Goal: Task Accomplishment & Management: Complete application form

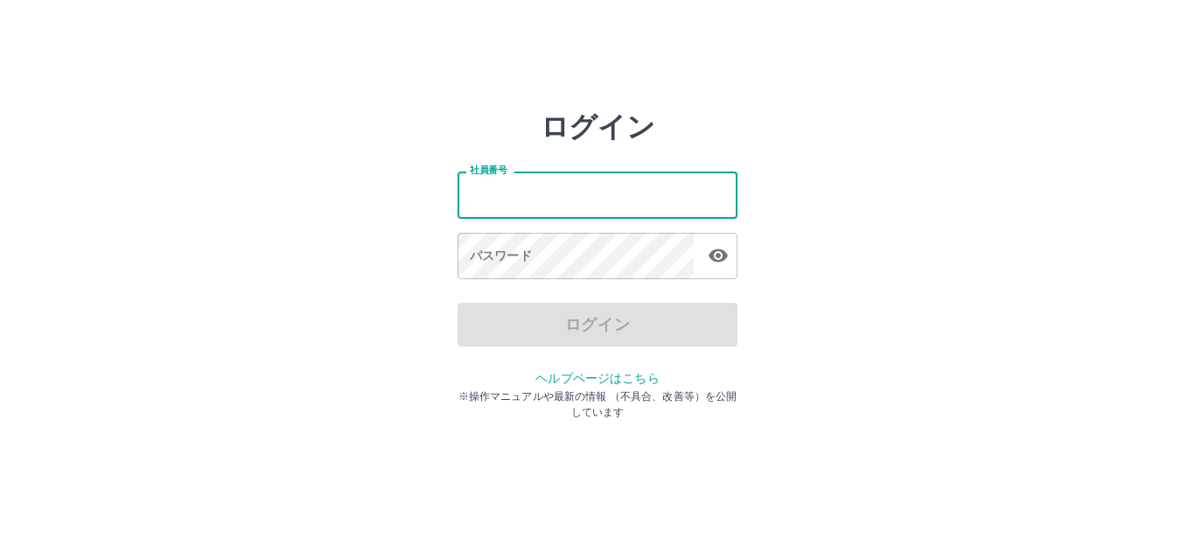
click at [510, 209] on input "社員番号" at bounding box center [597, 194] width 280 height 46
type input "*******"
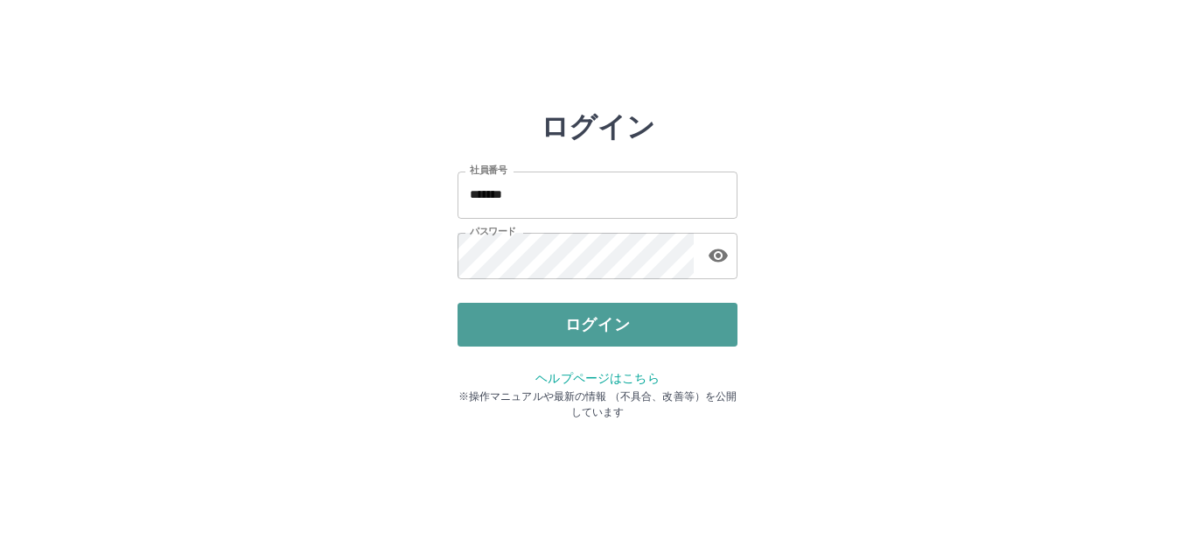
click at [599, 327] on button "ログイン" at bounding box center [597, 325] width 280 height 44
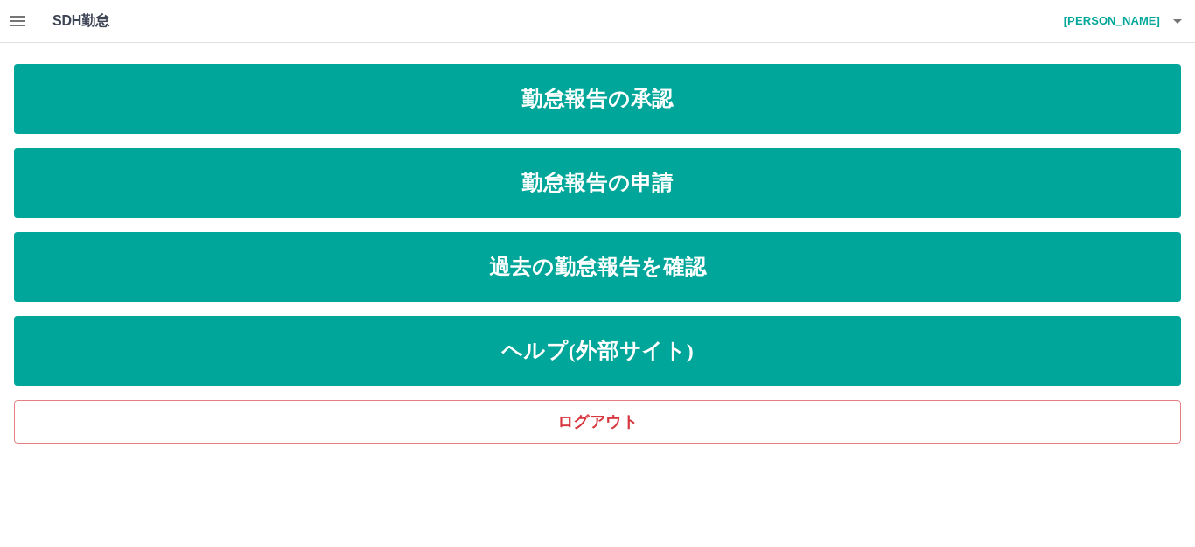
click at [19, 19] on icon "button" at bounding box center [17, 20] width 21 height 21
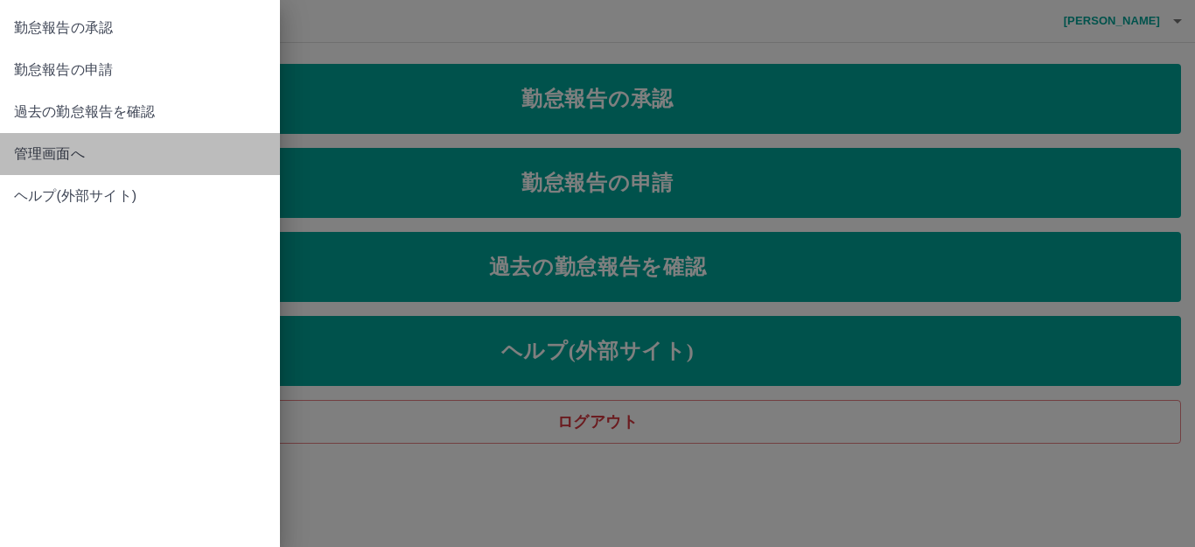
click at [59, 143] on link "管理画面へ" at bounding box center [140, 154] width 280 height 42
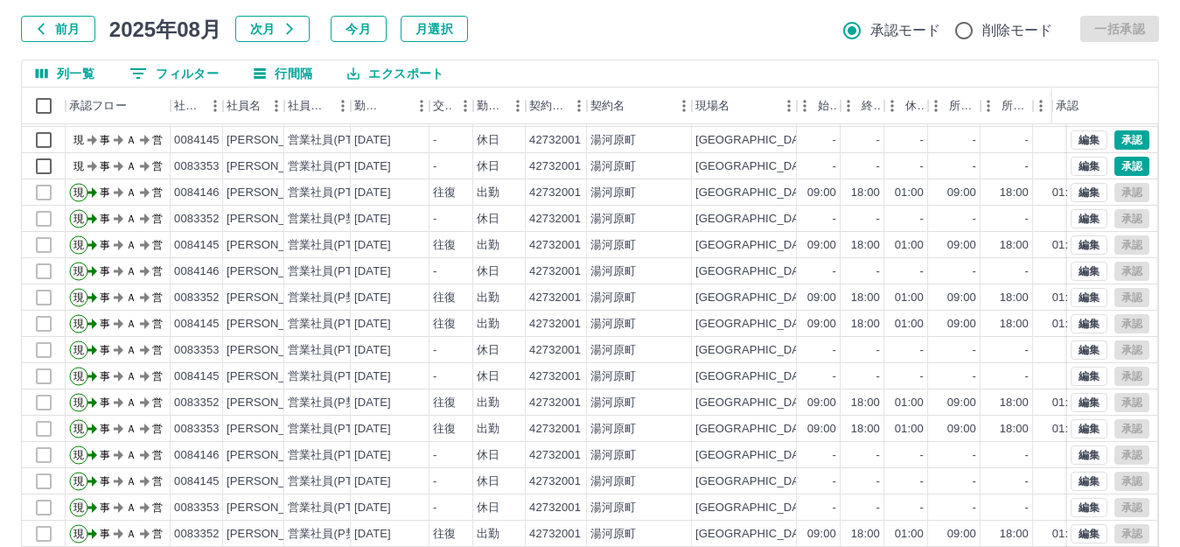
scroll to position [192, 0]
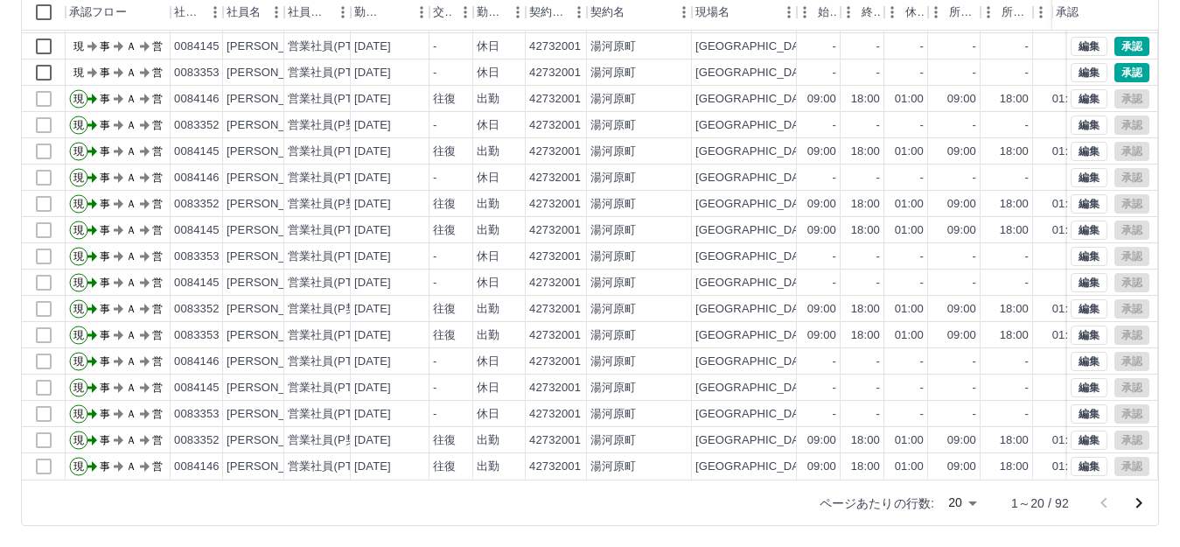
click at [958, 502] on body "SDH勤怠 御[PERSON_NAME] 勤務実績承認 前月 [DATE] 次月 今月 月選択 承認モード 削除モード 一括承認 列一覧 0 フィルター 行間…" at bounding box center [590, 177] width 1180 height 739
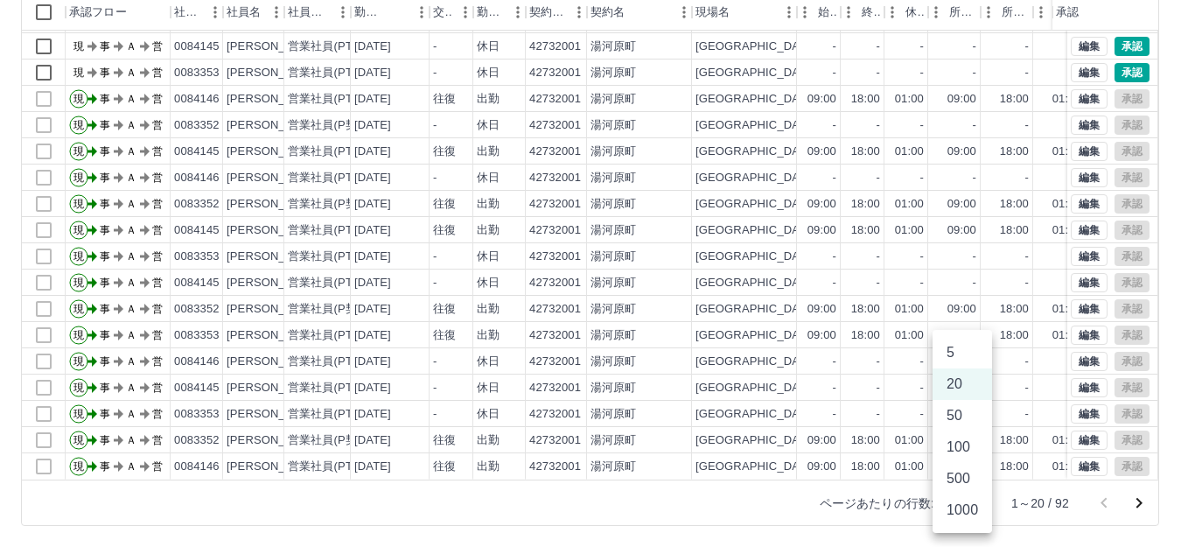
click at [962, 452] on li "100" at bounding box center [961, 446] width 59 height 31
type input "***"
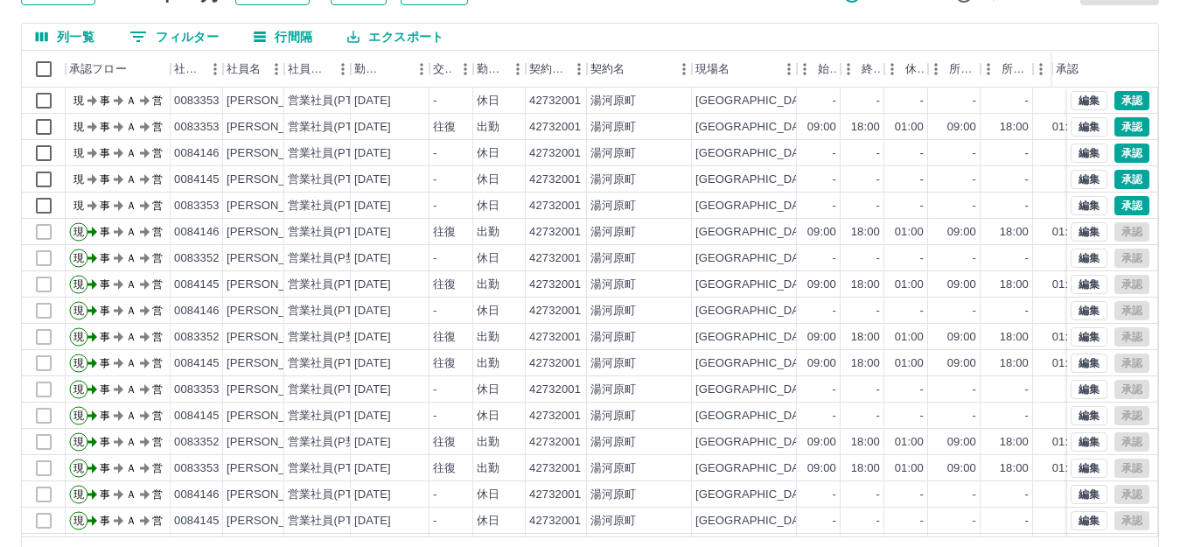
scroll to position [105, 0]
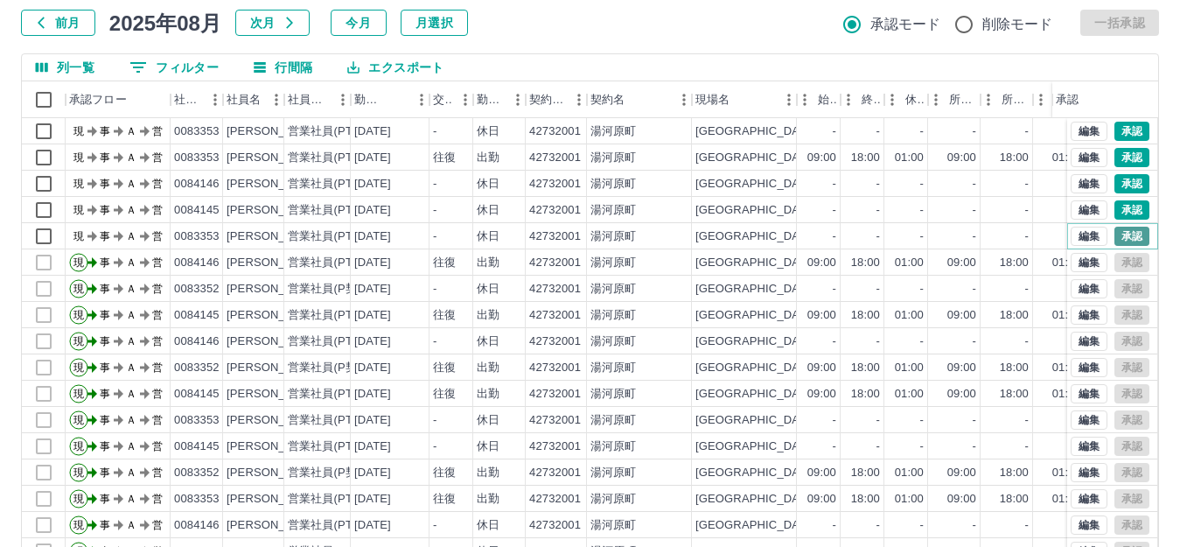
click at [1122, 237] on button "承認" at bounding box center [1131, 236] width 35 height 19
click at [1114, 204] on button "承認" at bounding box center [1131, 209] width 35 height 19
click at [1114, 181] on button "承認" at bounding box center [1131, 183] width 35 height 19
click at [265, 192] on div "伊東　陽子" at bounding box center [274, 184] width 95 height 17
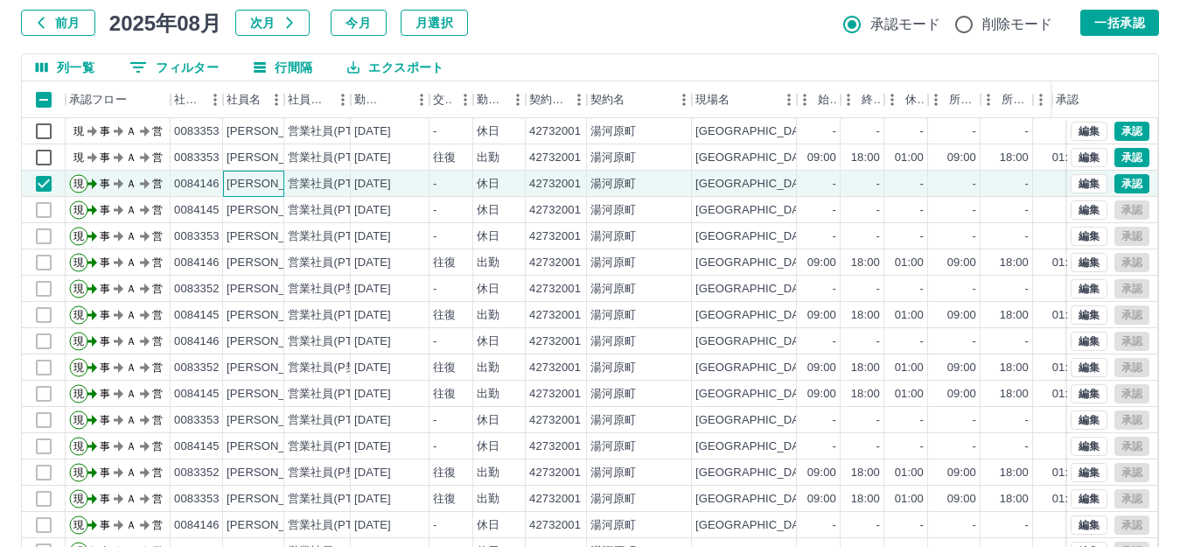
click at [265, 192] on div "伊東　陽子" at bounding box center [274, 184] width 95 height 17
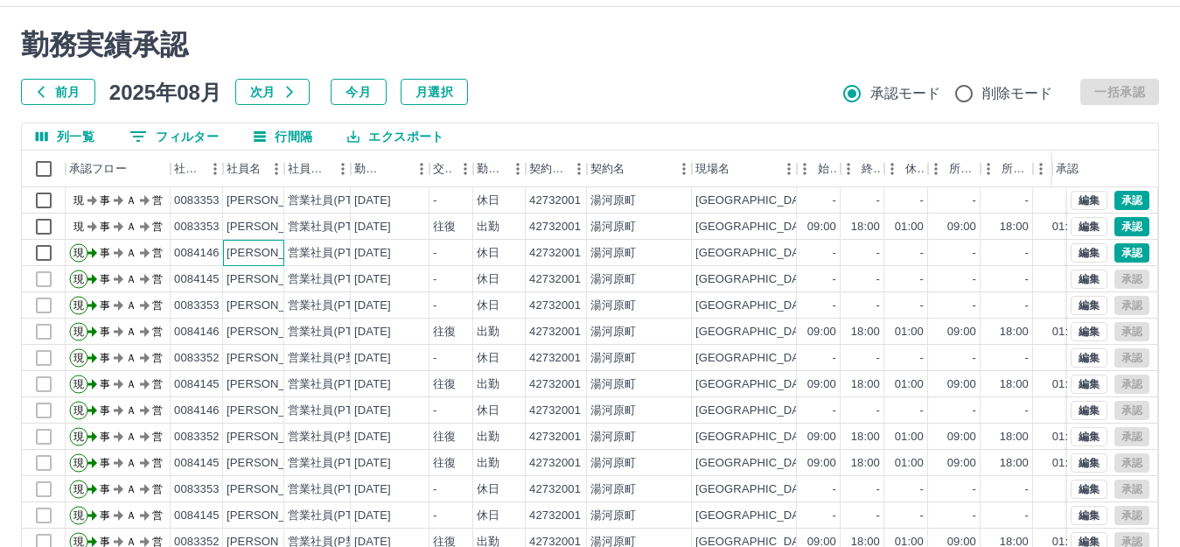
scroll to position [0, 0]
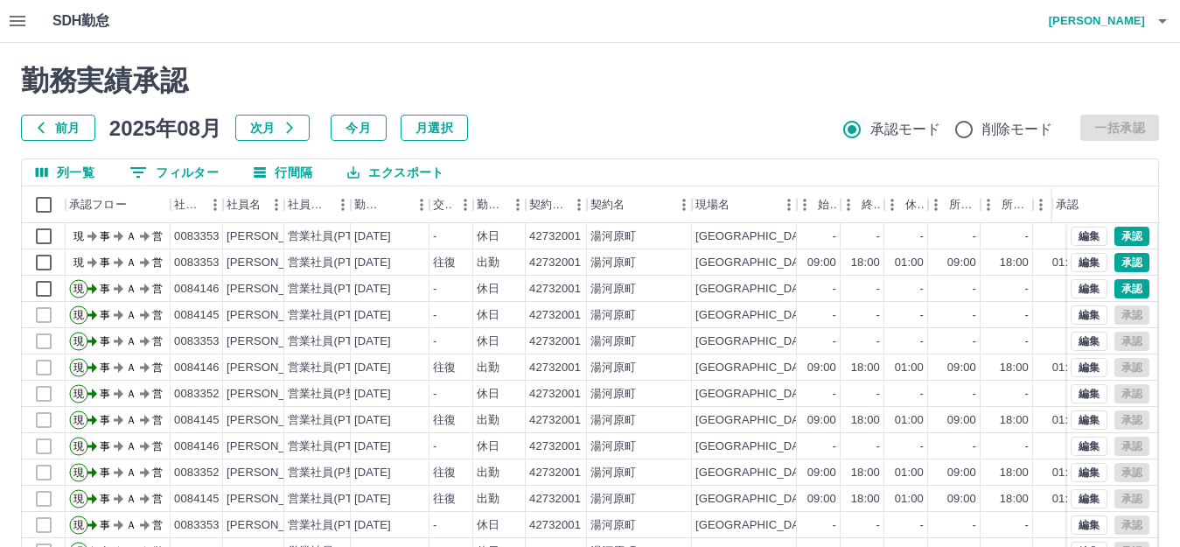
click at [18, 23] on icon "button" at bounding box center [17, 20] width 21 height 21
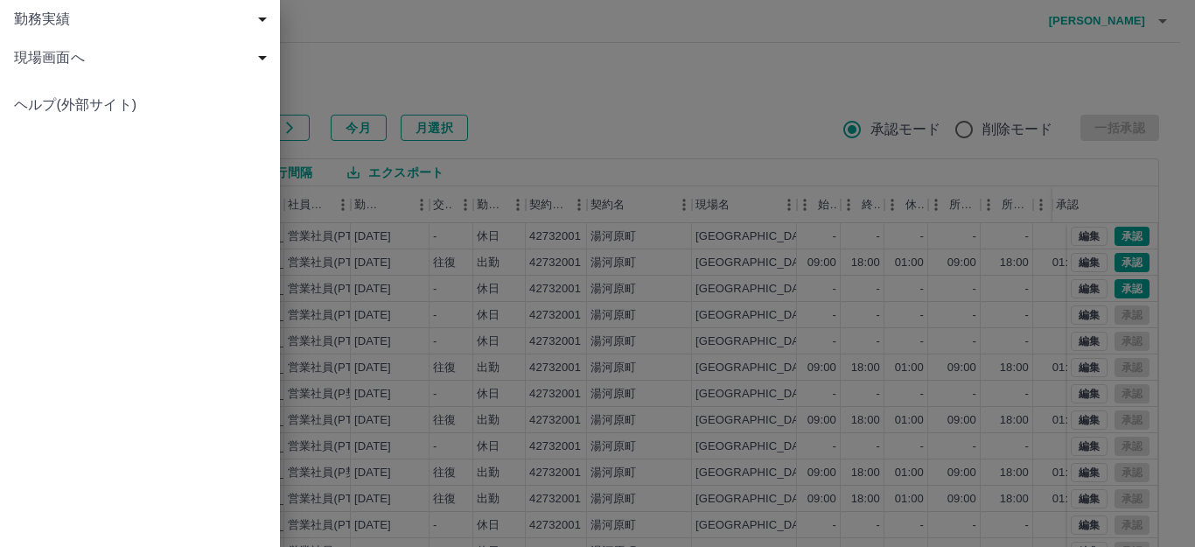
click at [69, 31] on div "勤務実績" at bounding box center [140, 19] width 280 height 38
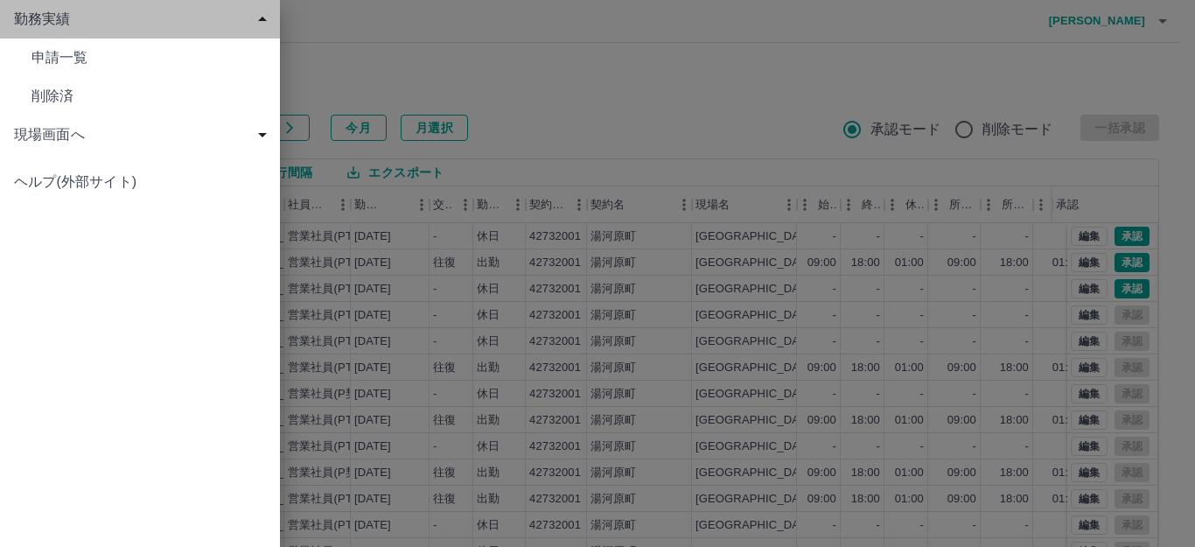
click at [69, 31] on div "勤務実績" at bounding box center [140, 19] width 280 height 38
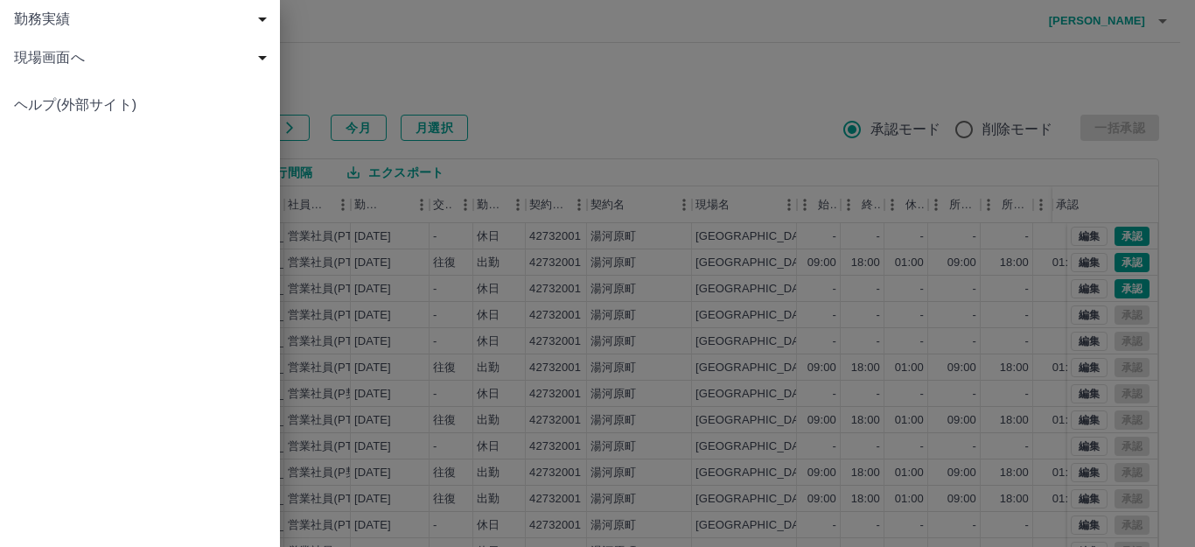
click at [69, 61] on span "現場画面へ" at bounding box center [143, 57] width 259 height 21
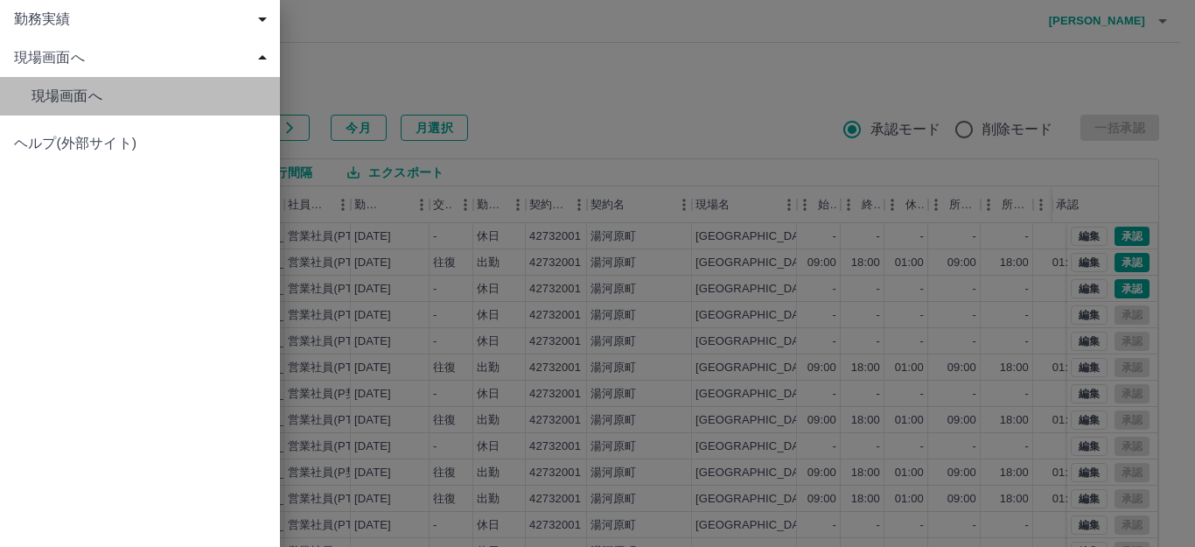
click at [74, 101] on span "現場画面へ" at bounding box center [148, 96] width 234 height 21
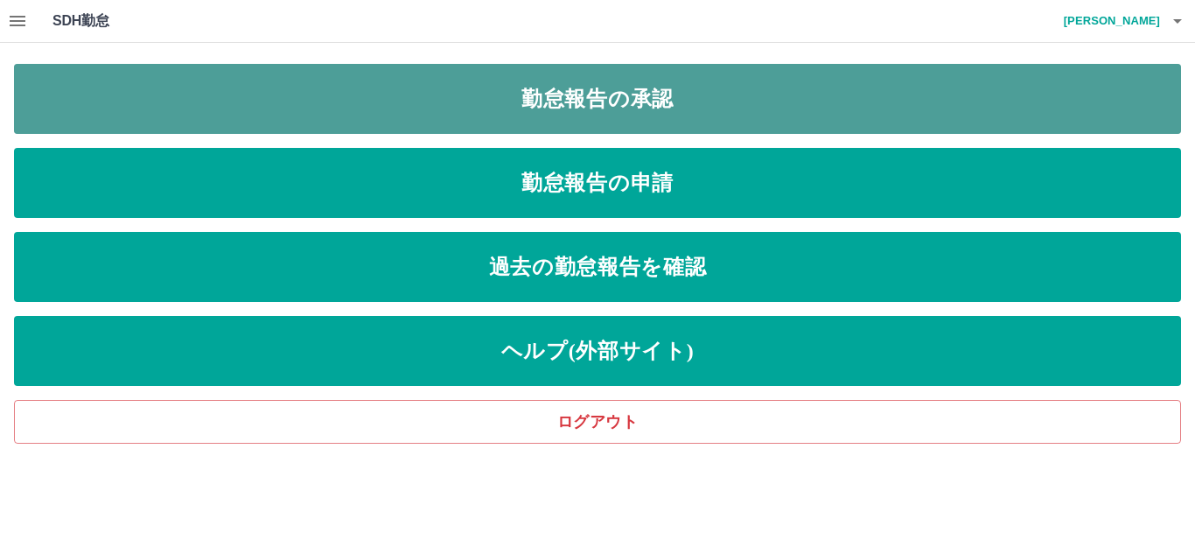
click at [122, 98] on link "勤怠報告の承認" at bounding box center [597, 99] width 1167 height 70
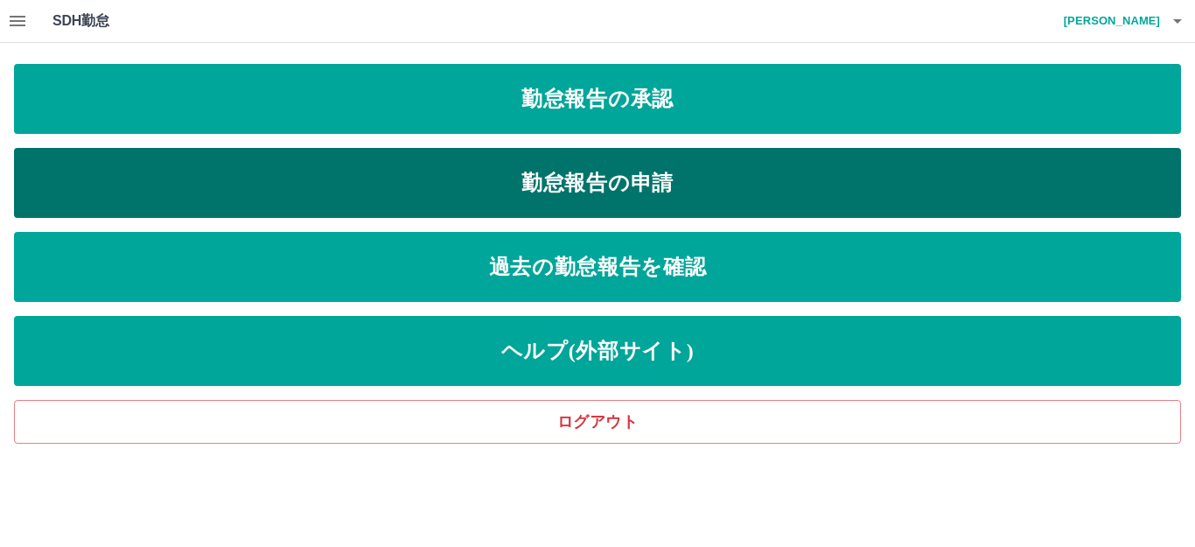
click at [188, 164] on link "勤怠報告の申請" at bounding box center [597, 183] width 1167 height 70
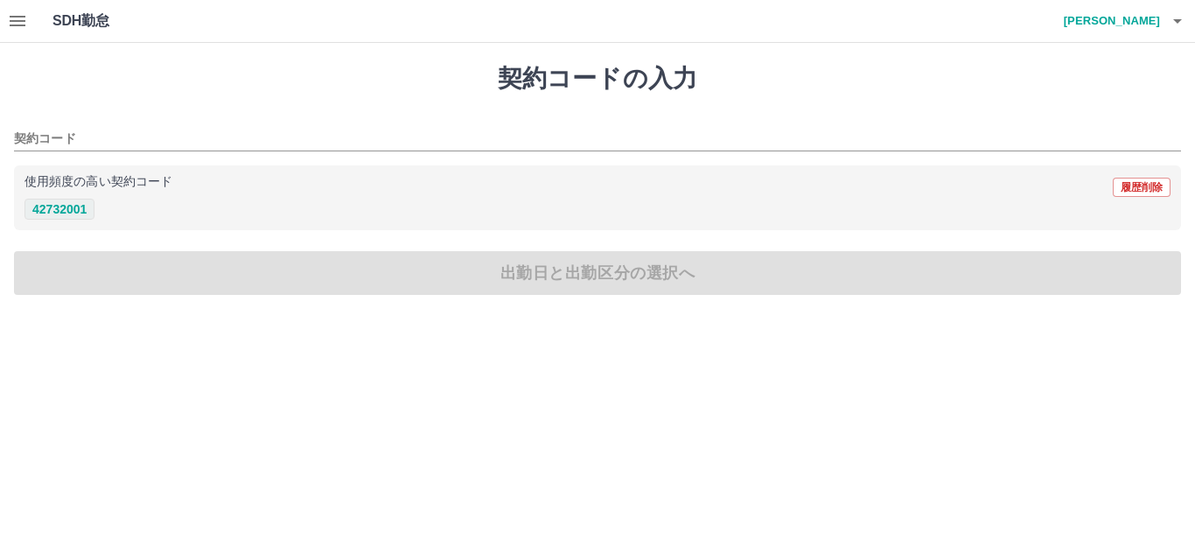
click at [30, 211] on button "42732001" at bounding box center [59, 209] width 70 height 21
type input "********"
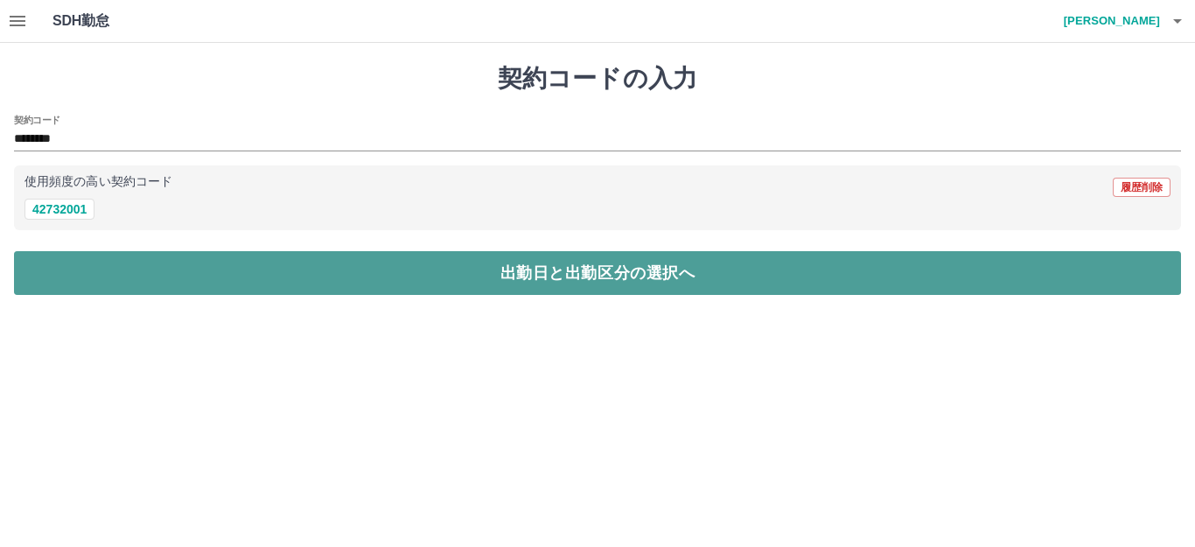
click at [101, 269] on button "出勤日と出勤区分の選択へ" at bounding box center [597, 273] width 1167 height 44
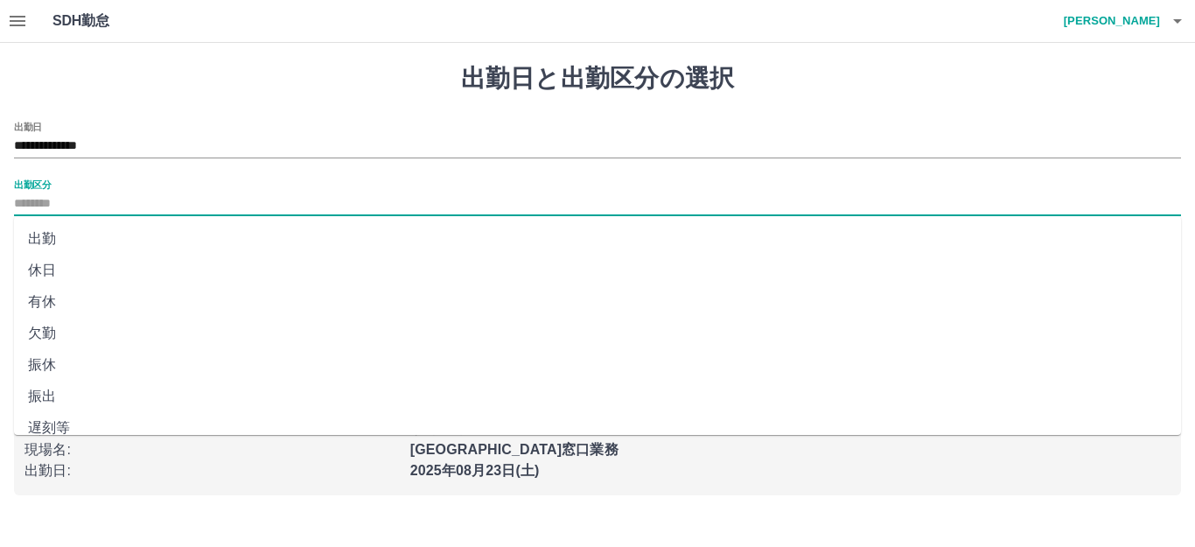
click at [69, 199] on input "出勤区分" at bounding box center [597, 204] width 1167 height 22
click at [90, 237] on li "出勤" at bounding box center [597, 238] width 1167 height 31
type input "**"
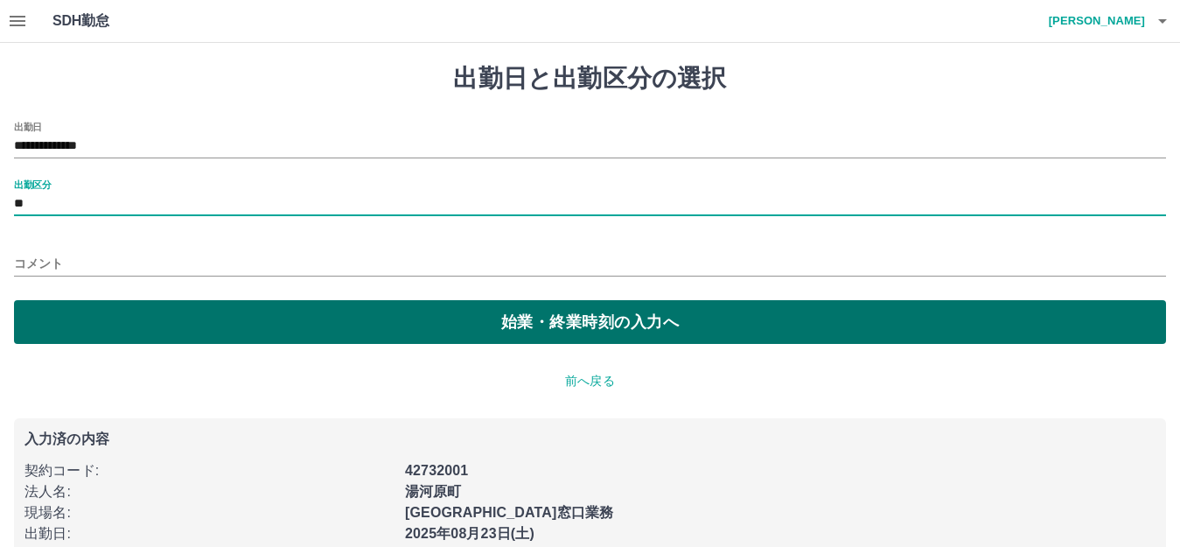
click at [102, 312] on button "始業・終業時刻の入力へ" at bounding box center [590, 322] width 1152 height 44
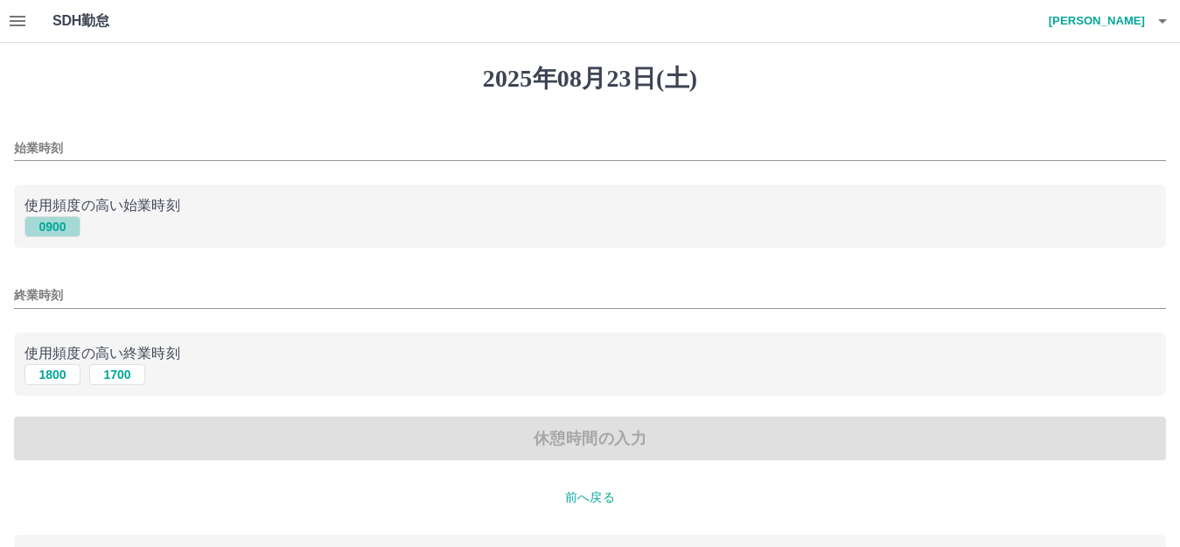
click at [36, 227] on button "0900" at bounding box center [52, 226] width 56 height 21
type input "****"
click at [52, 375] on button "1800" at bounding box center [52, 374] width 56 height 21
type input "****"
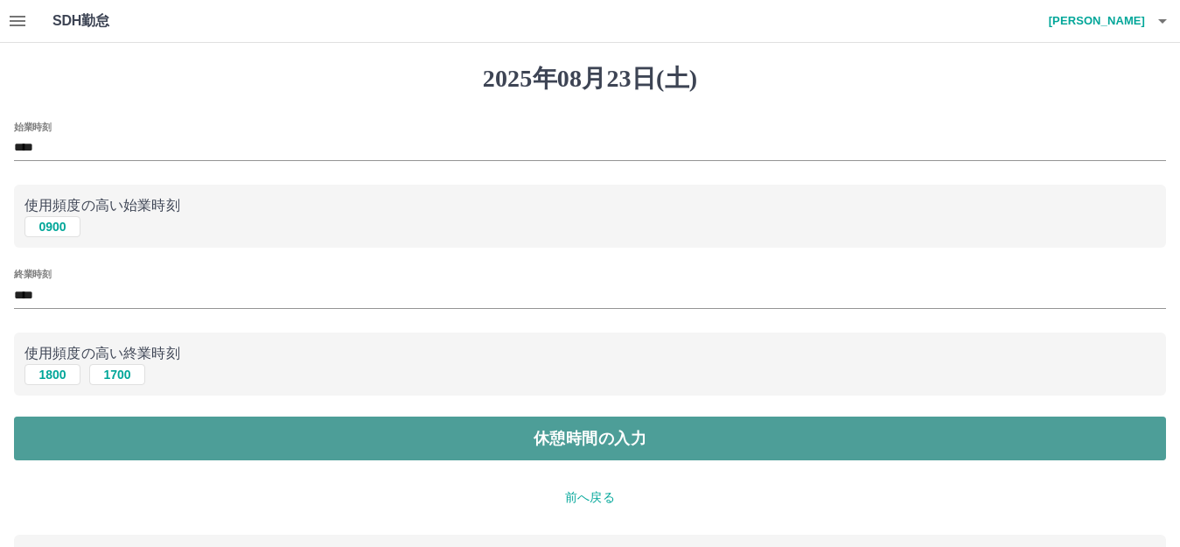
click at [118, 418] on button "休憩時間の入力" at bounding box center [590, 438] width 1152 height 44
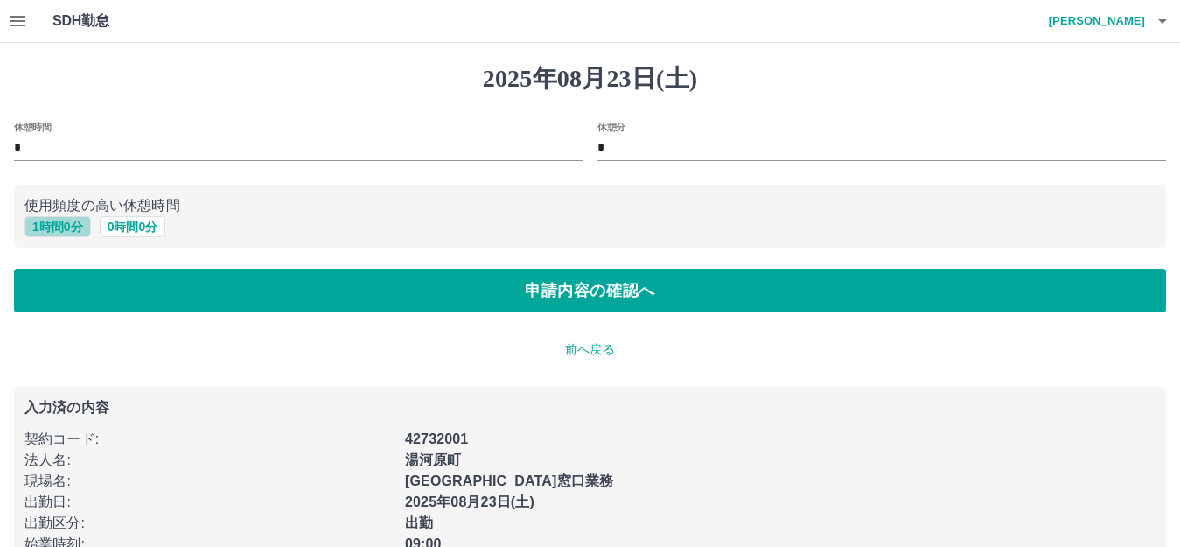
click at [73, 222] on button "1 時間 0 分" at bounding box center [57, 226] width 66 height 21
type input "*"
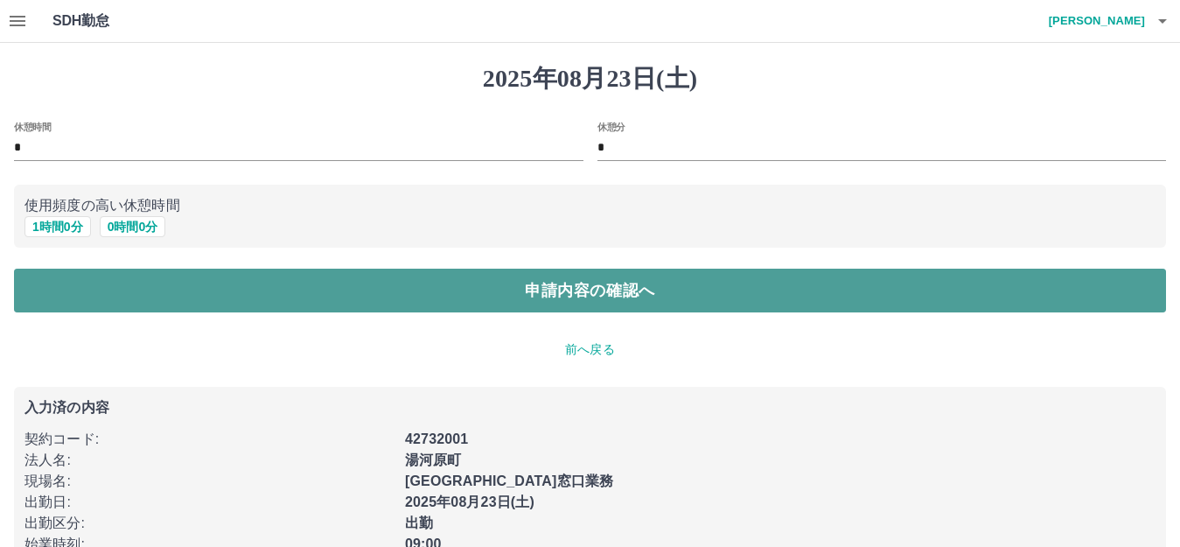
click at [129, 309] on button "申請内容の確認へ" at bounding box center [590, 291] width 1152 height 44
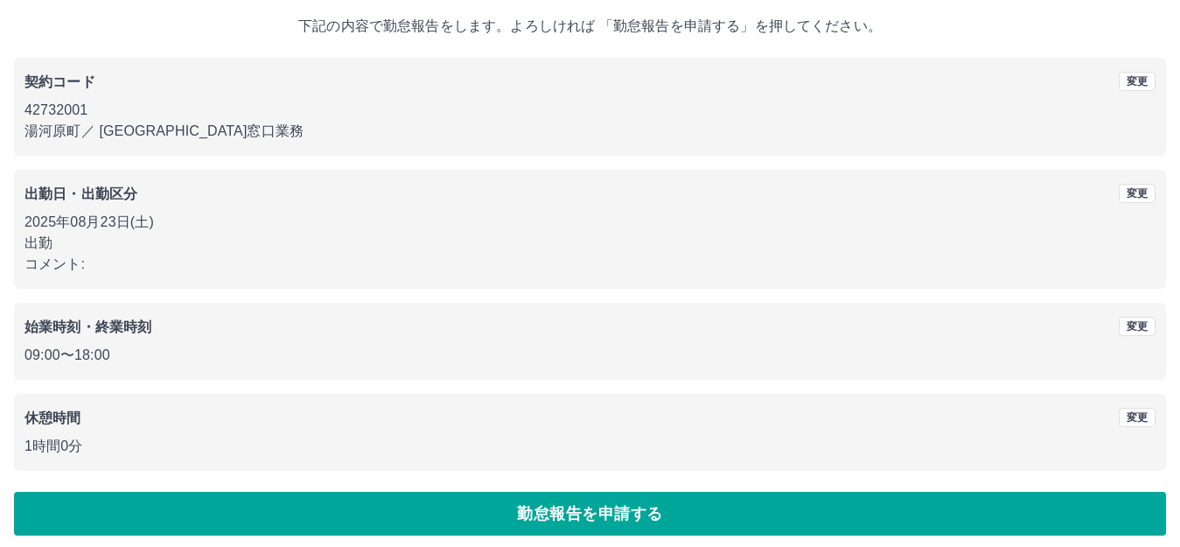
scroll to position [108, 0]
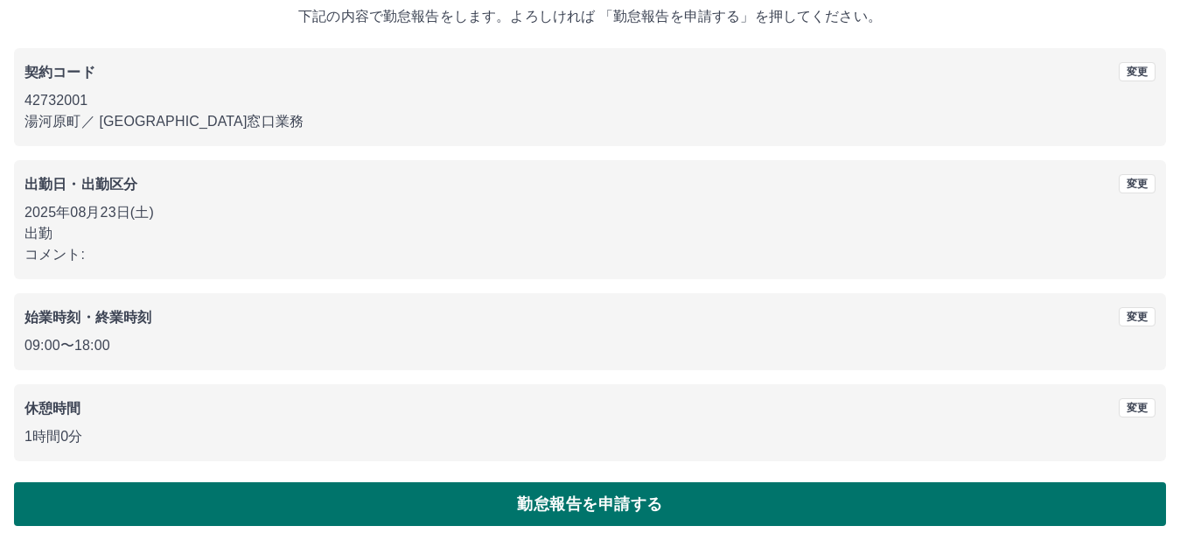
click at [438, 500] on button "勤怠報告を申請する" at bounding box center [590, 504] width 1152 height 44
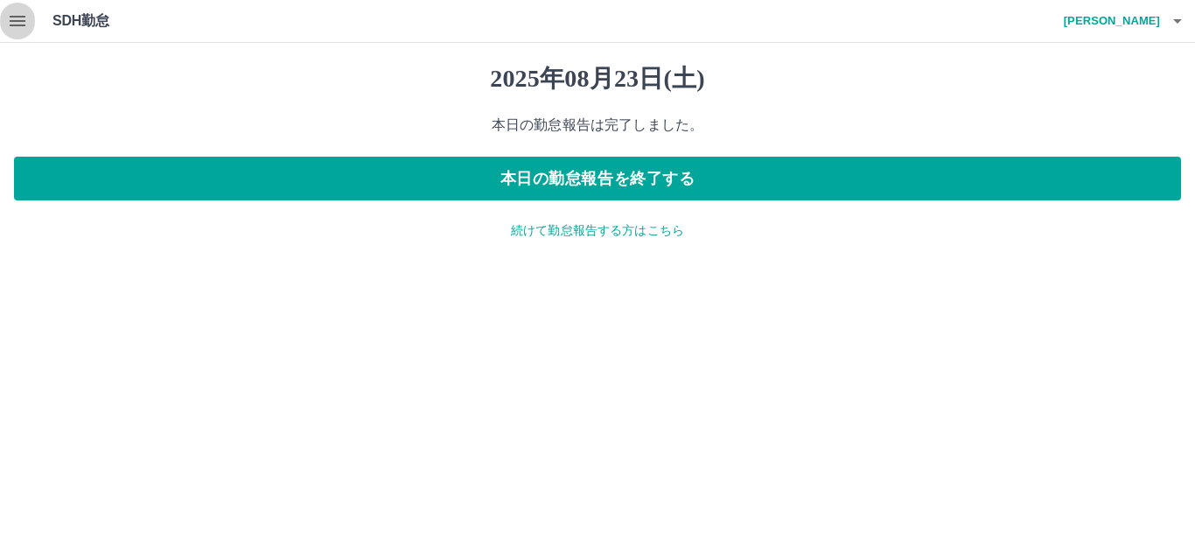
click at [17, 9] on button "button" at bounding box center [17, 21] width 35 height 42
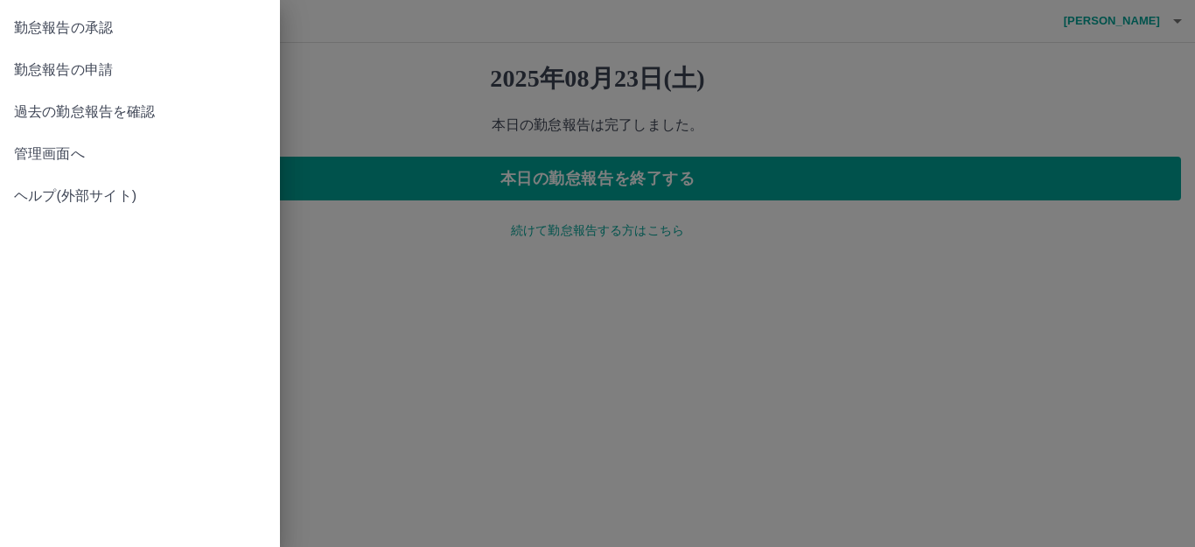
click at [117, 160] on span "管理画面へ" at bounding box center [140, 153] width 252 height 21
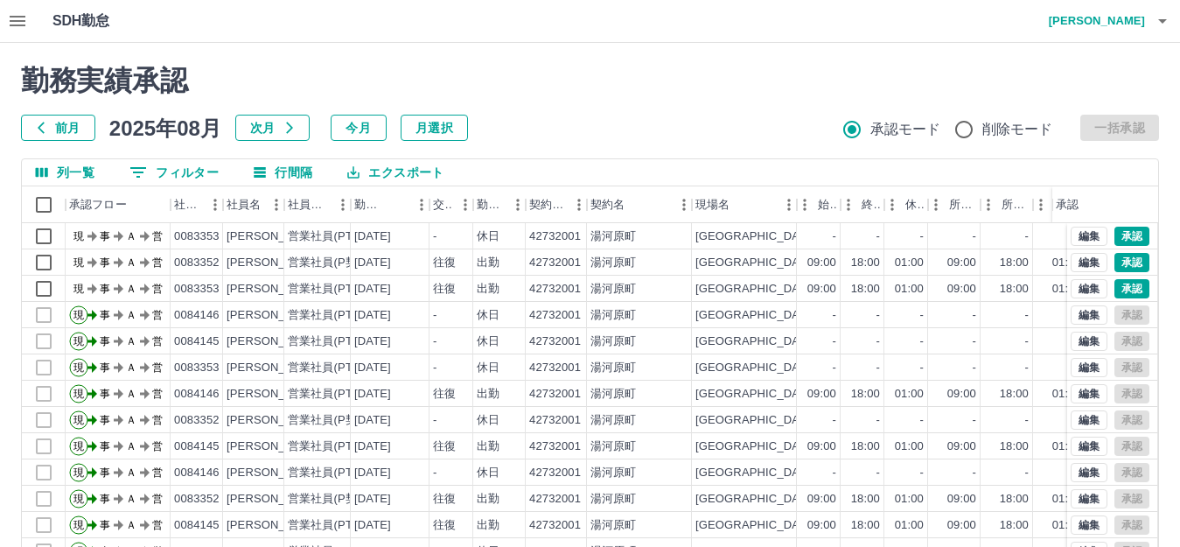
click at [1129, 14] on h4 "御守　菜摘" at bounding box center [1092, 21] width 105 height 42
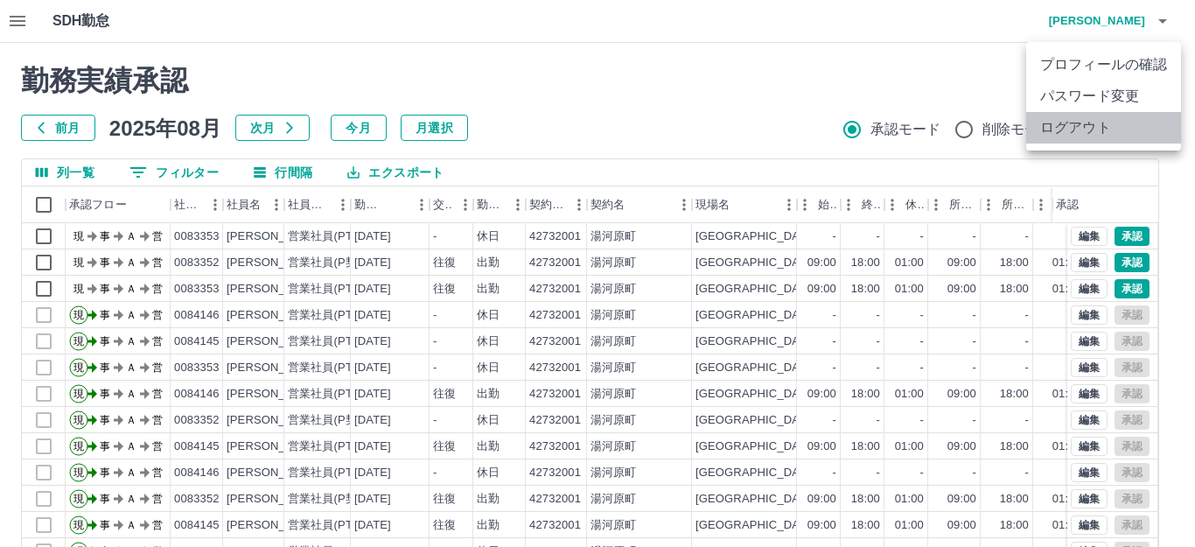
click at [1050, 132] on li "ログアウト" at bounding box center [1103, 127] width 155 height 31
